Goal: Transaction & Acquisition: Obtain resource

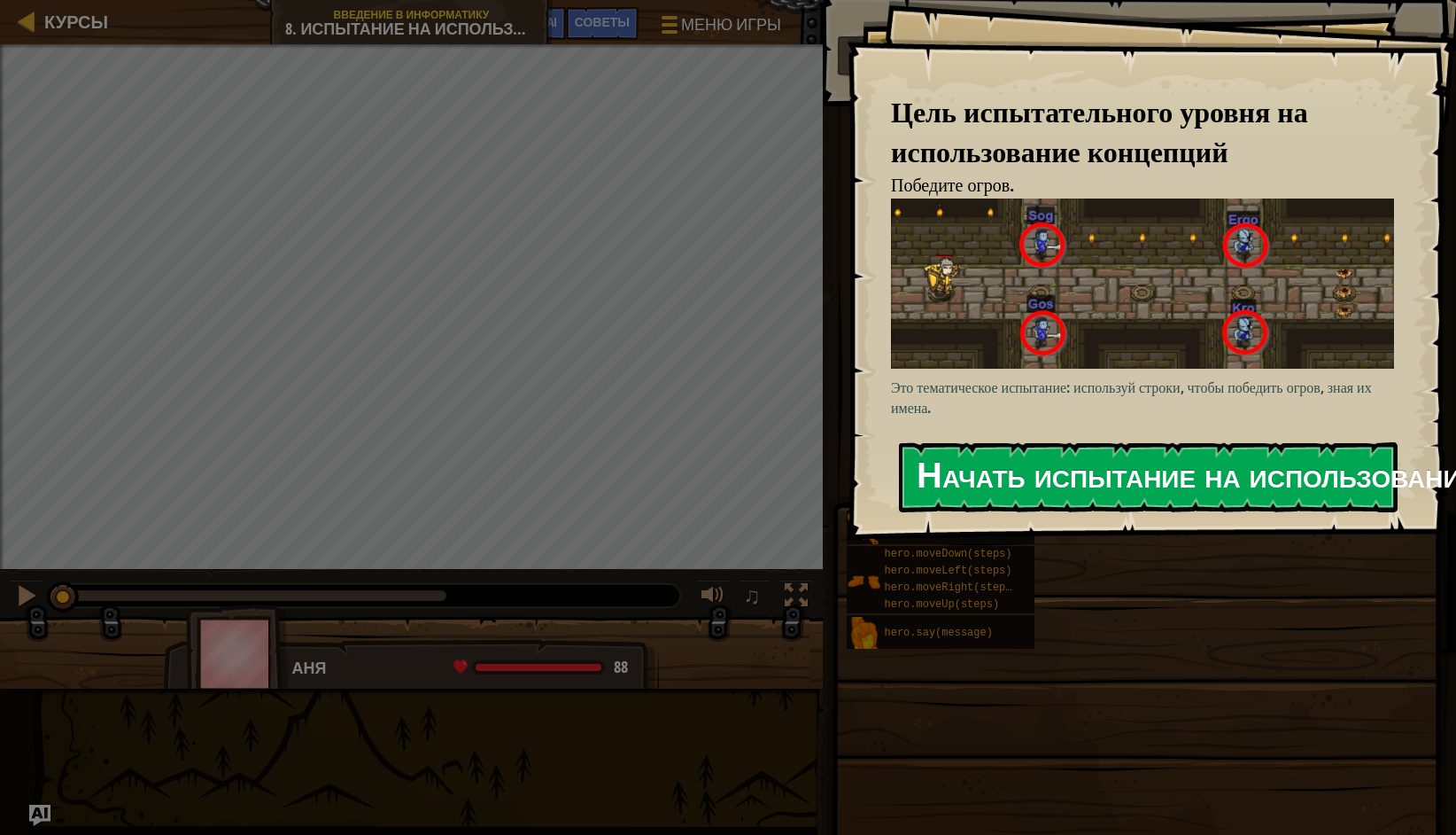
click at [1011, 467] on button "Начать испытание на использование концепций" at bounding box center [1148, 477] width 498 height 70
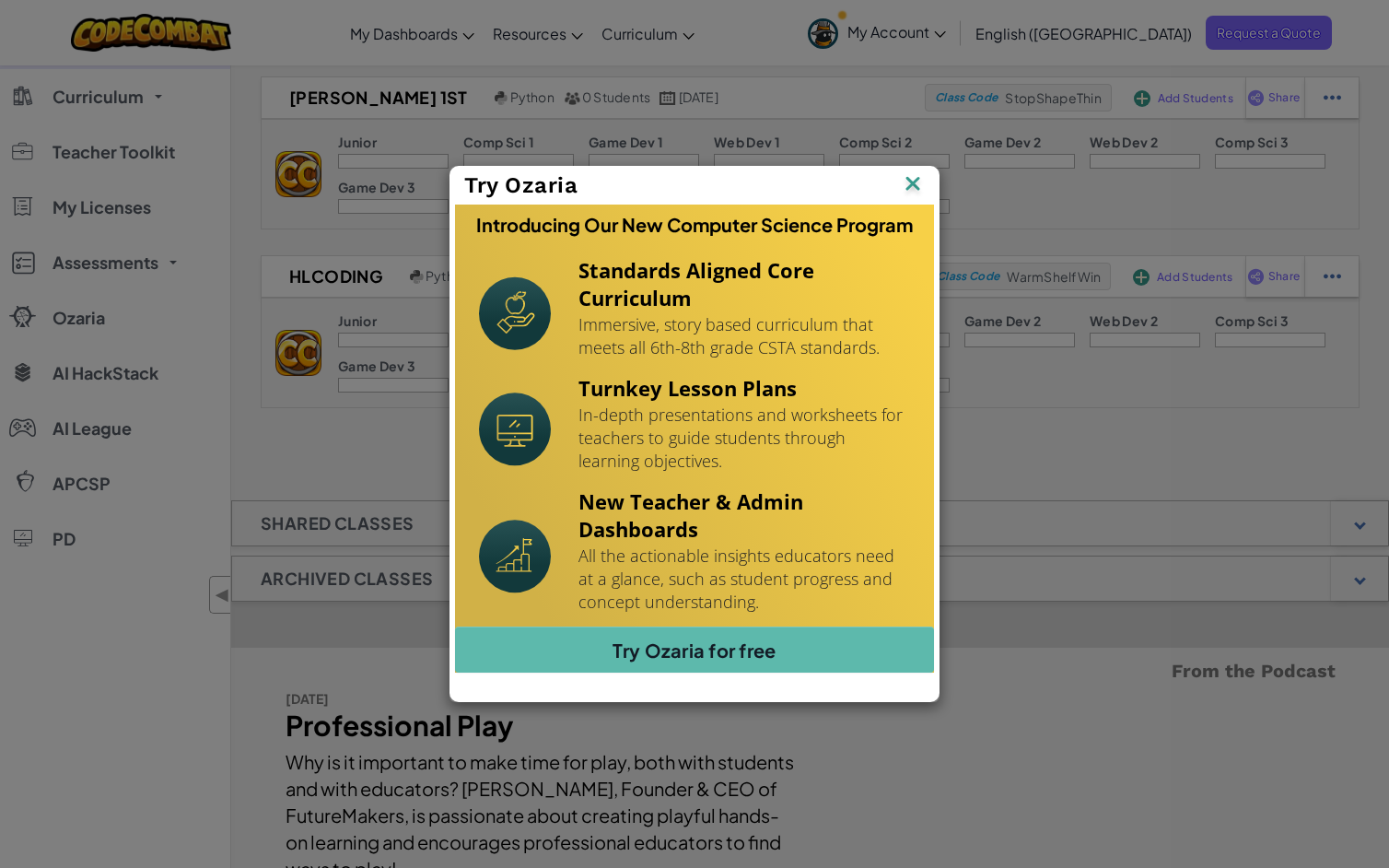
scroll to position [80, 0]
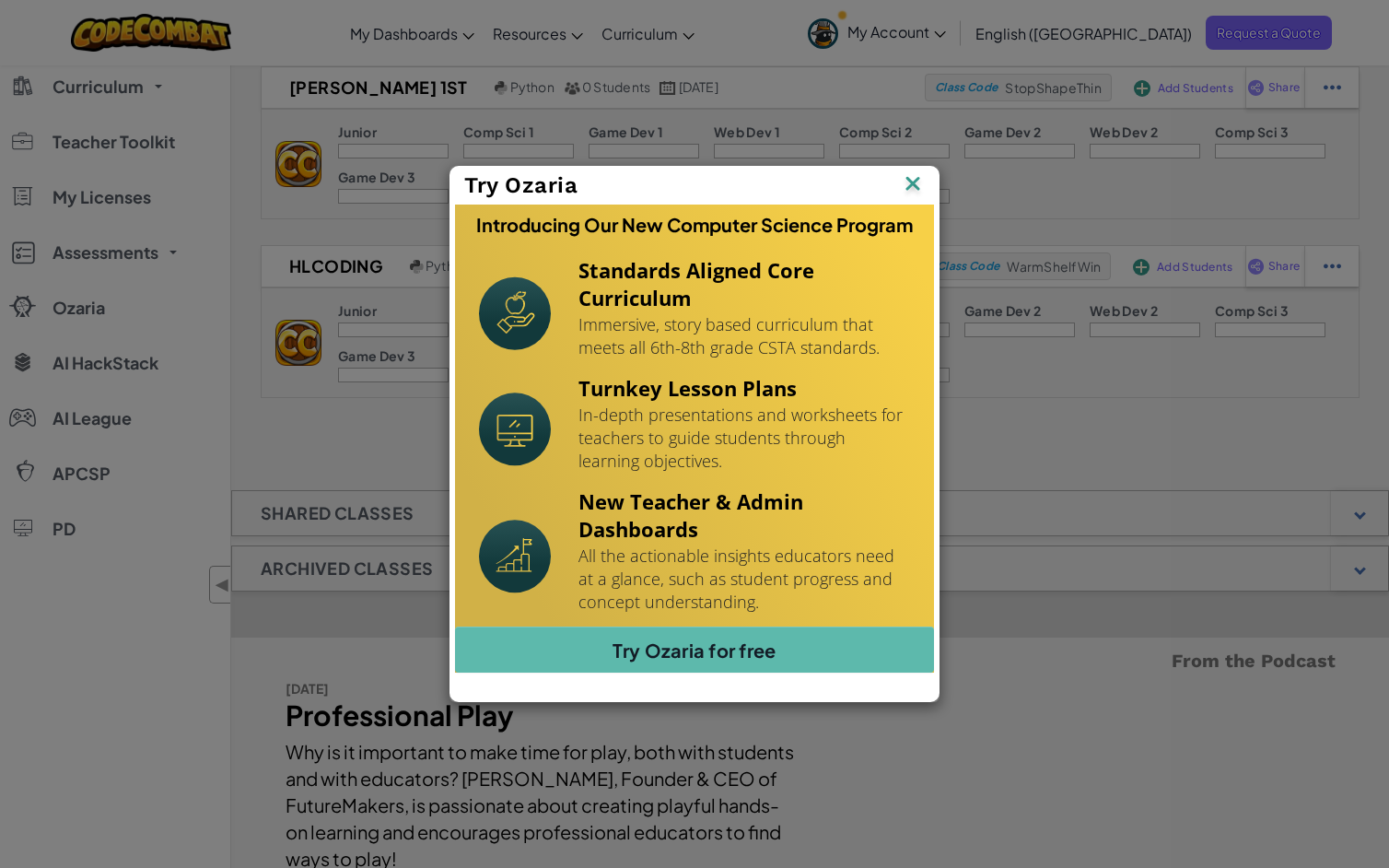
click at [0, 0] on img at bounding box center [0, 0] width 0 height 0
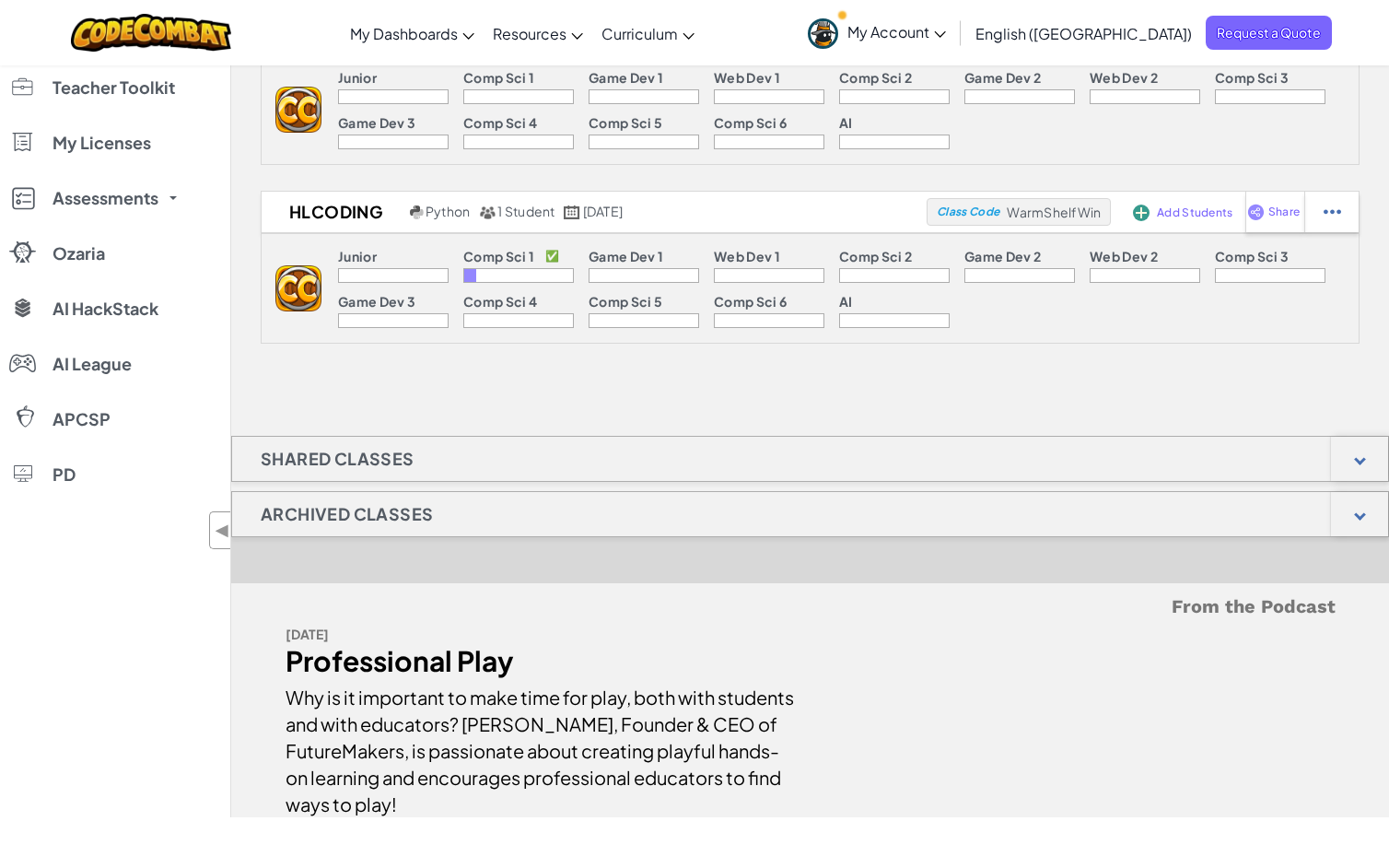
scroll to position [134, 0]
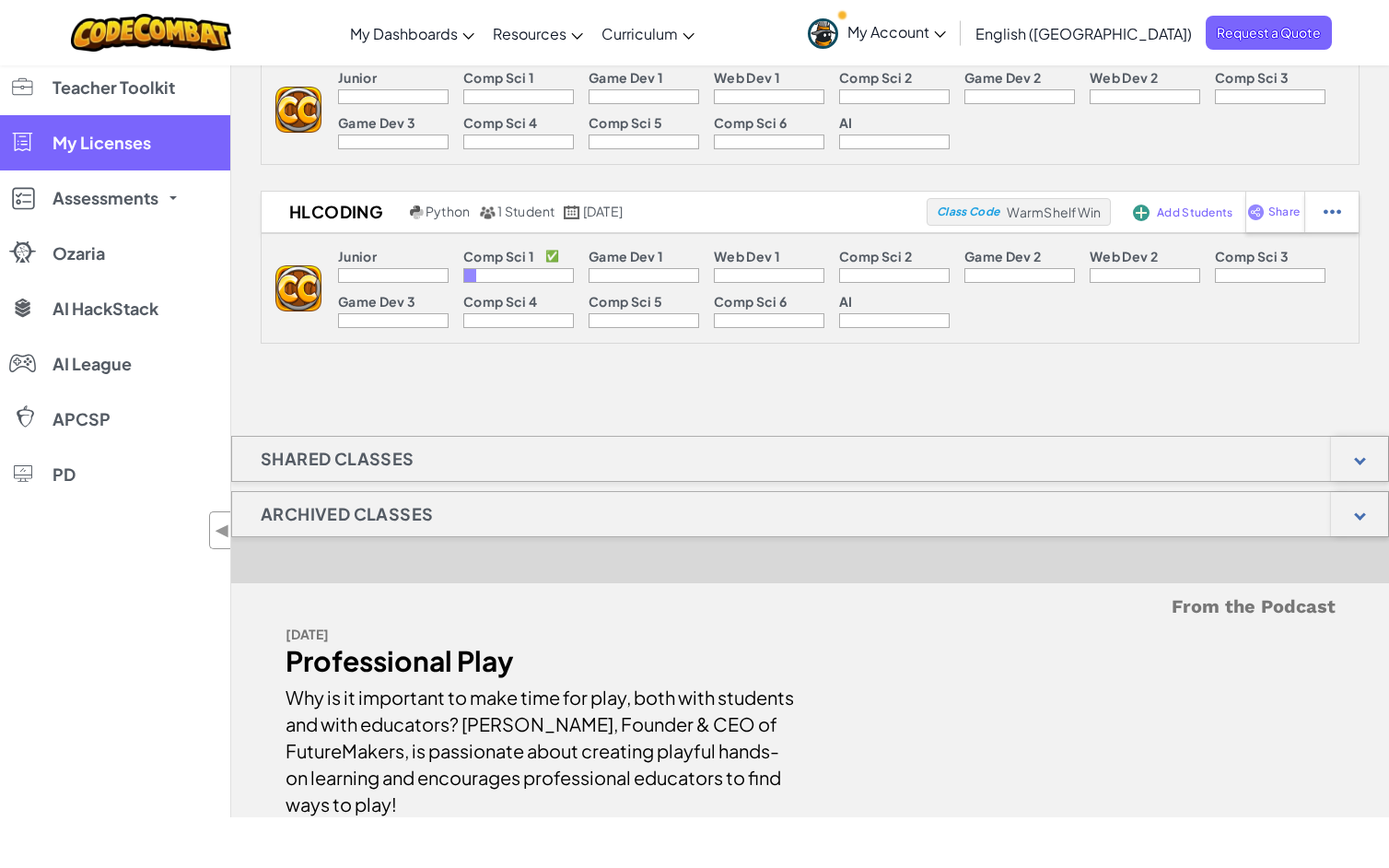
click at [146, 151] on span "My Licenses" at bounding box center [101, 143] width 98 height 17
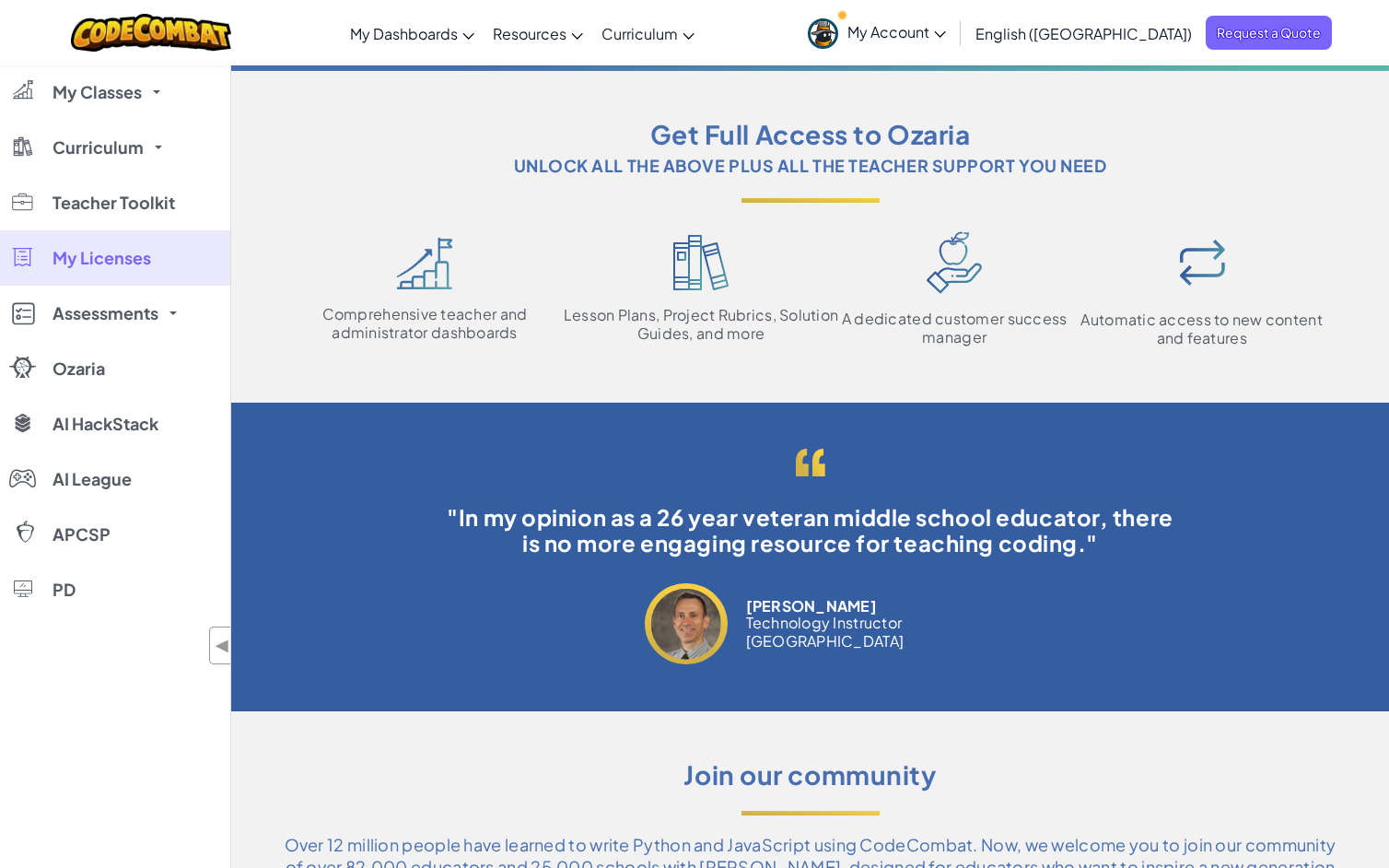
scroll to position [241, 0]
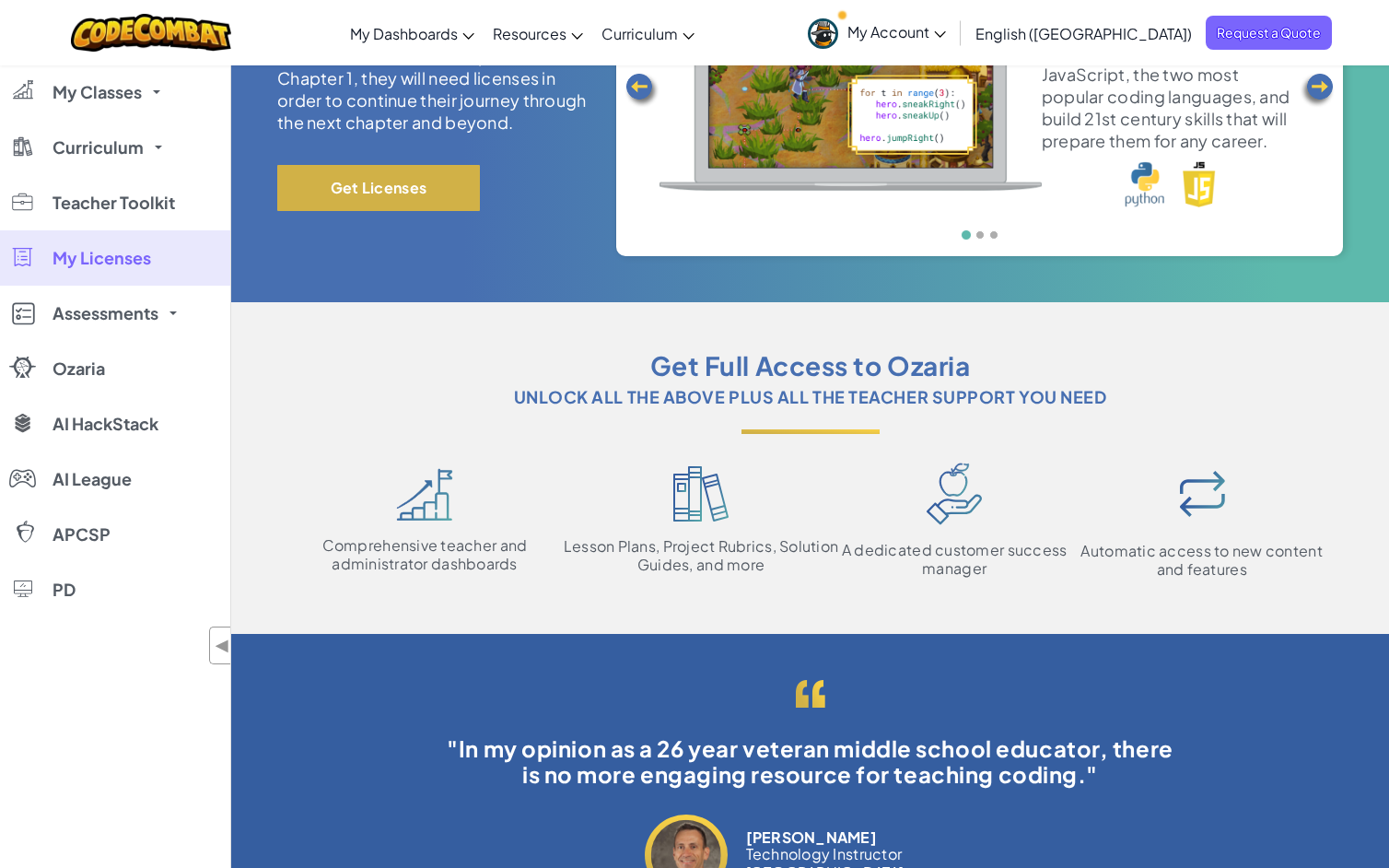
click at [385, 191] on button "Get Licenses" at bounding box center [378, 187] width 203 height 46
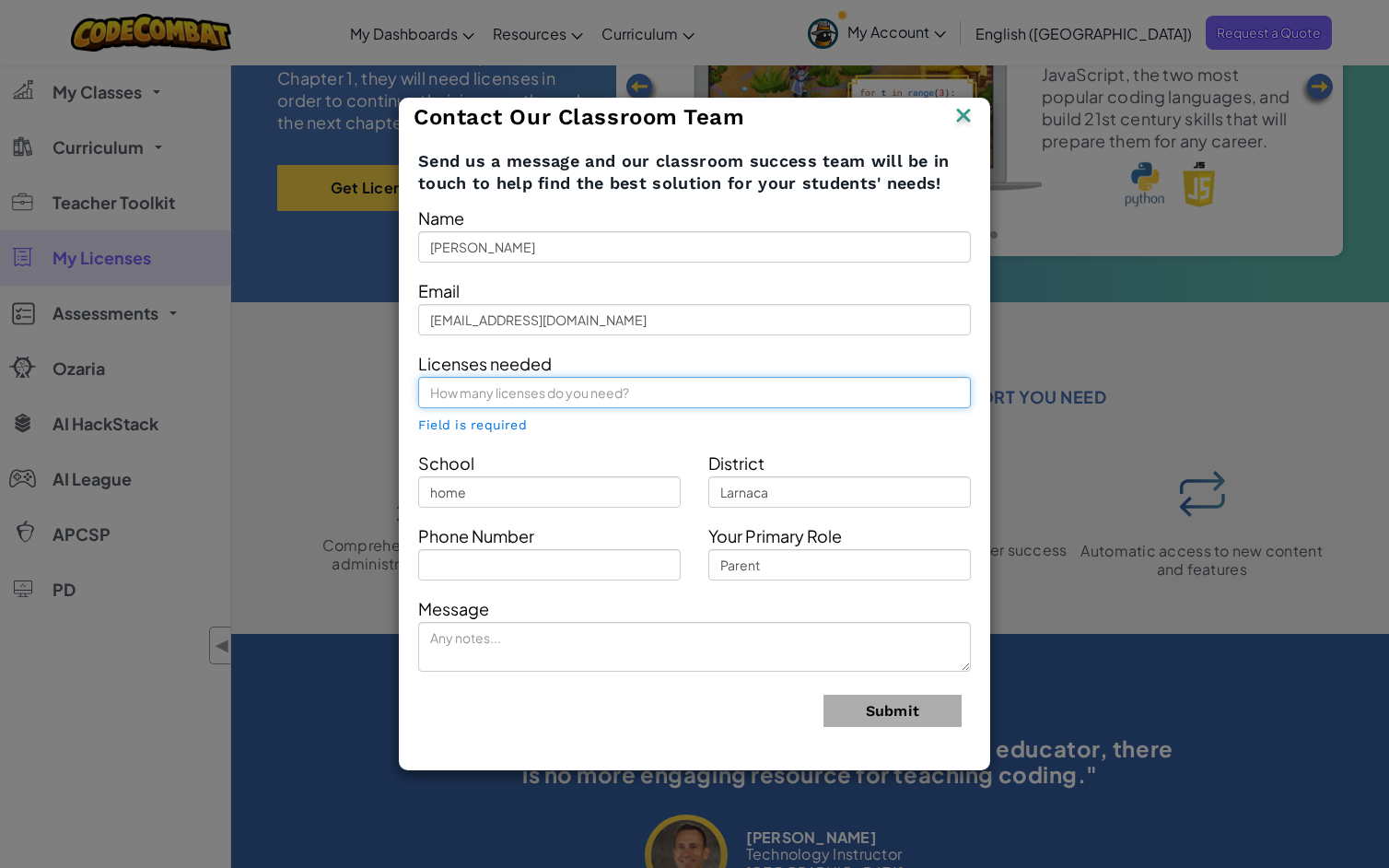
click at [591, 392] on input "text" at bounding box center [694, 392] width 553 height 31
type input "1"
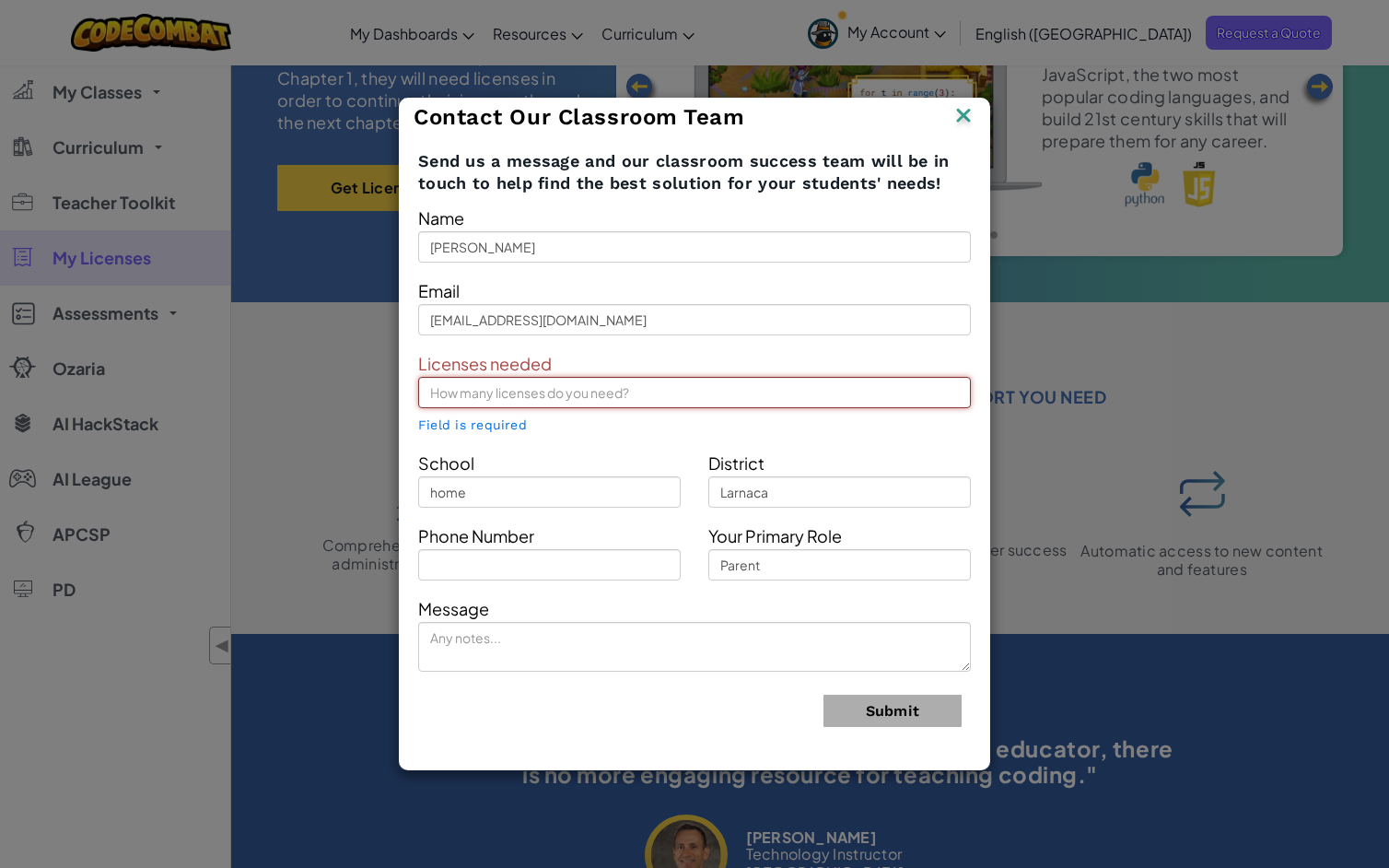
type input "2"
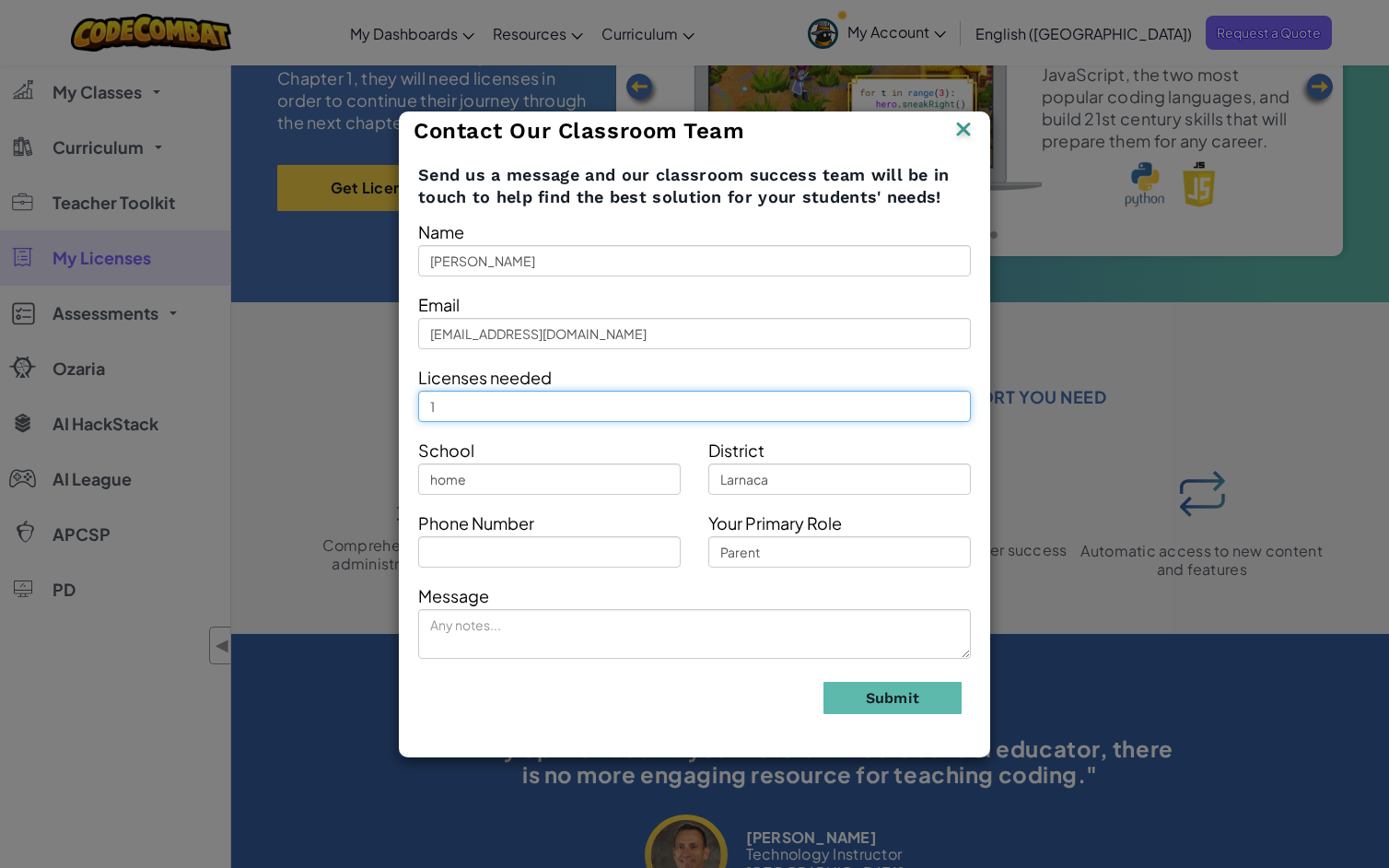
drag, startPoint x: 461, startPoint y: 404, endPoint x: 391, endPoint y: 404, distance: 70.0
click at [391, 404] on div "Contact Our Classroom Team Send us a message and our classroom success team wil…" at bounding box center [694, 434] width 1389 height 868
type input "3"
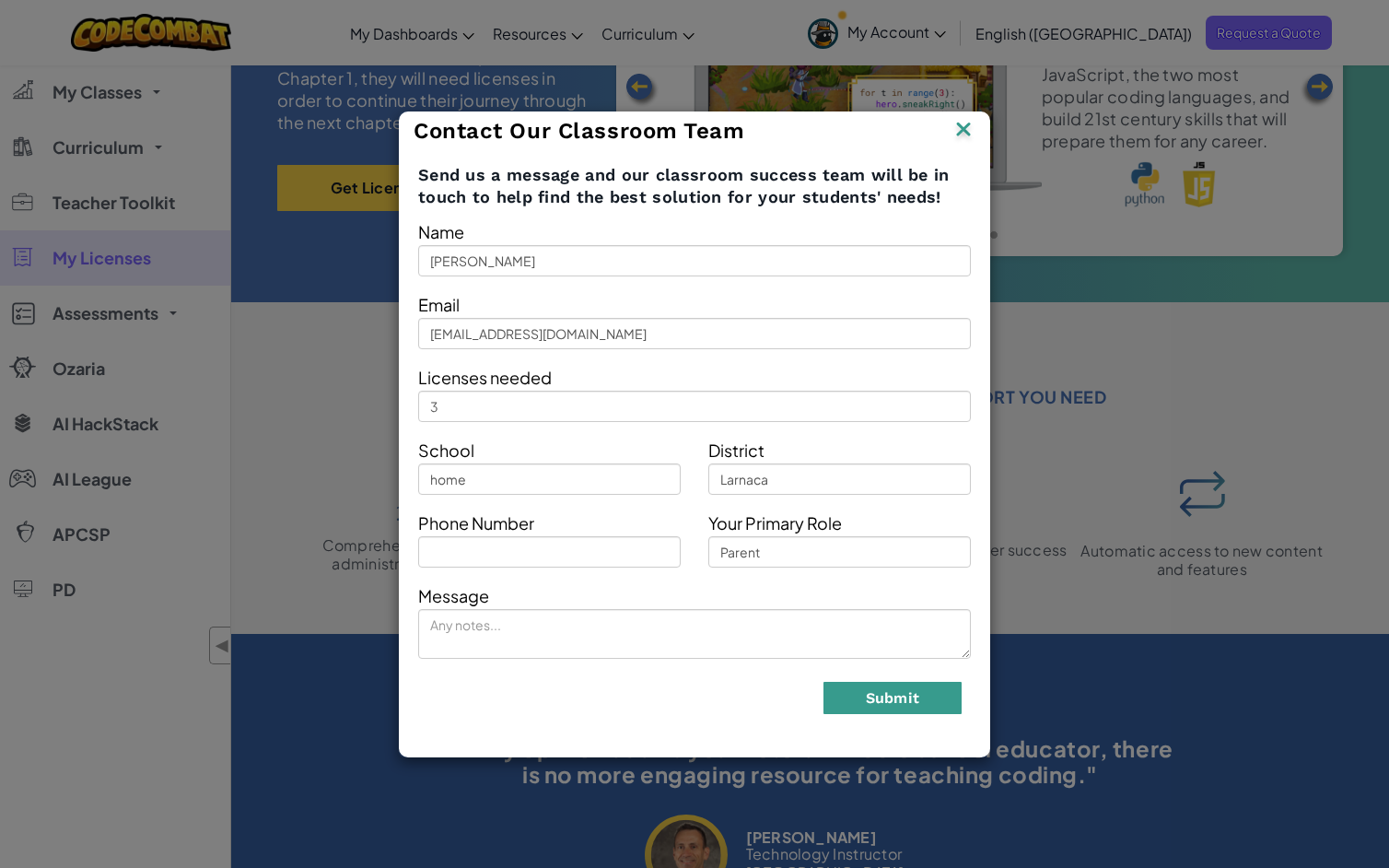
click at [905, 700] on button "Submit" at bounding box center [892, 698] width 138 height 32
